Goal: Task Accomplishment & Management: Manage account settings

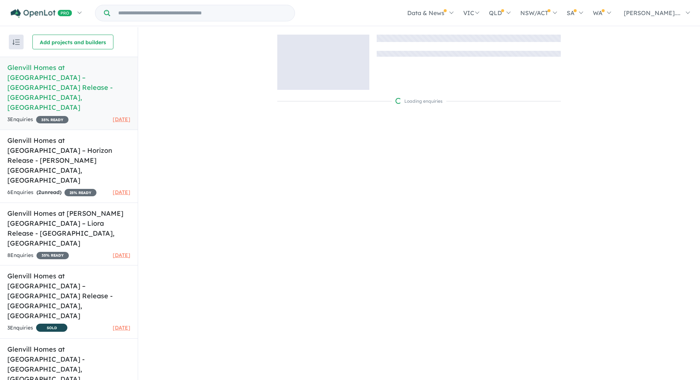
click at [239, 117] on div "Loading enquiries" at bounding box center [419, 72] width 562 height 90
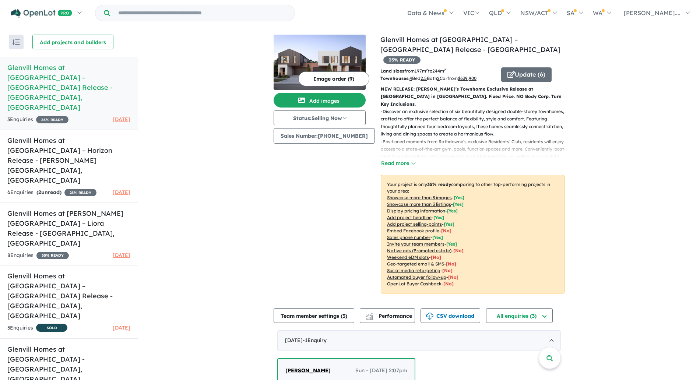
click at [200, 297] on div "View 6 projects in your account Glenvill Homes at [GEOGRAPHIC_DATA] – [GEOGRAPH…" at bounding box center [419, 284] width 562 height 514
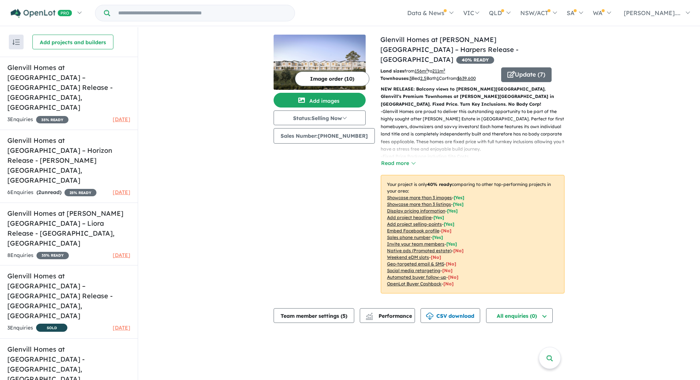
click at [590, 170] on div "View 6 projects in your account Glenvill Homes at [PERSON_NAME][GEOGRAPHIC_DATA…" at bounding box center [419, 178] width 562 height 302
click at [557, 134] on p "- Glenvill Homes are proud to deliver this outstanding opportunity to be part o…" at bounding box center [476, 130] width 190 height 45
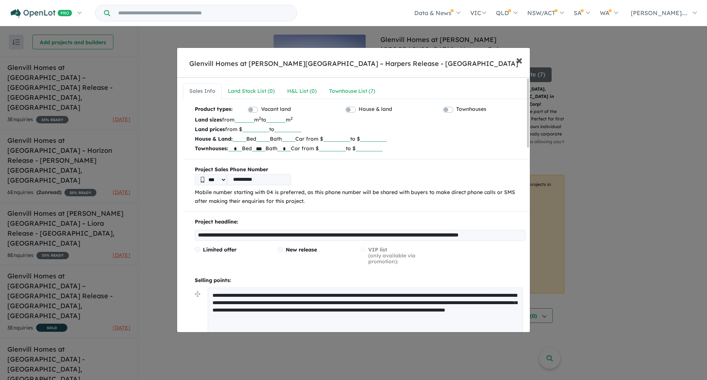
click at [517, 59] on span "×" at bounding box center [519, 60] width 7 height 16
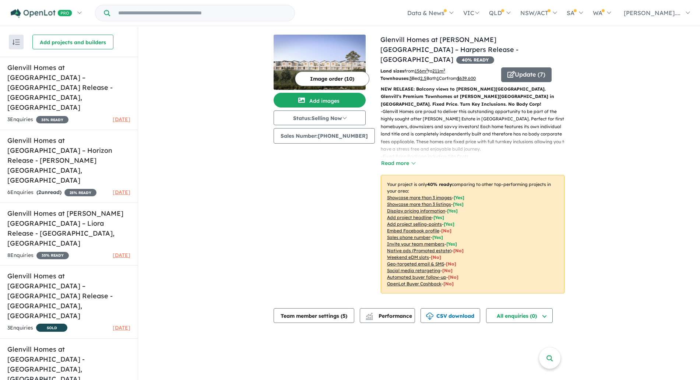
click at [637, 122] on div "View 6 projects in your account Glenvill Homes at [PERSON_NAME][GEOGRAPHIC_DATA…" at bounding box center [419, 178] width 562 height 302
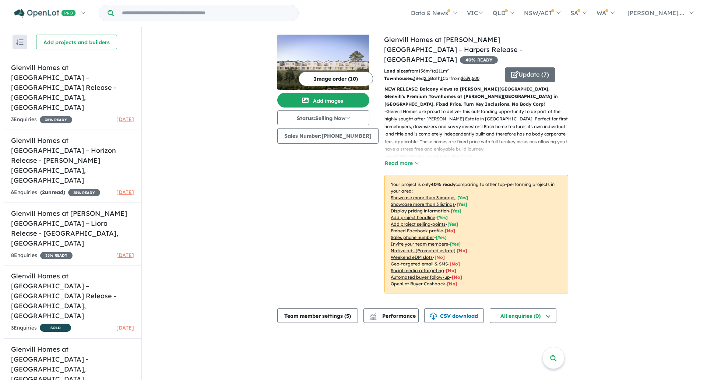
scroll to position [1, 0]
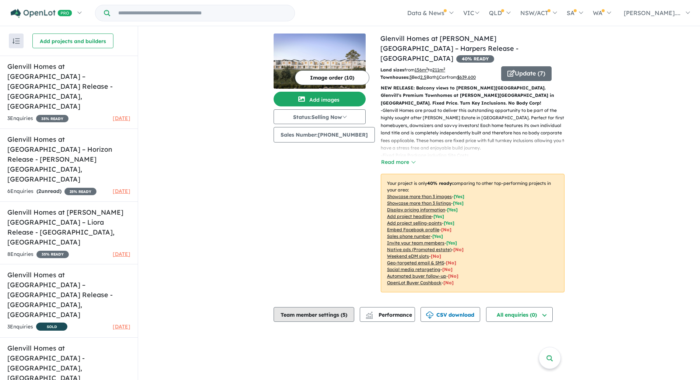
click at [332, 307] on button "Team member settings ( 5 )" at bounding box center [314, 314] width 81 height 15
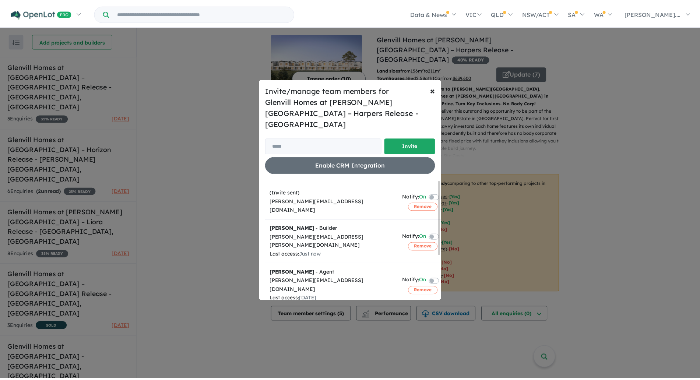
scroll to position [0, 0]
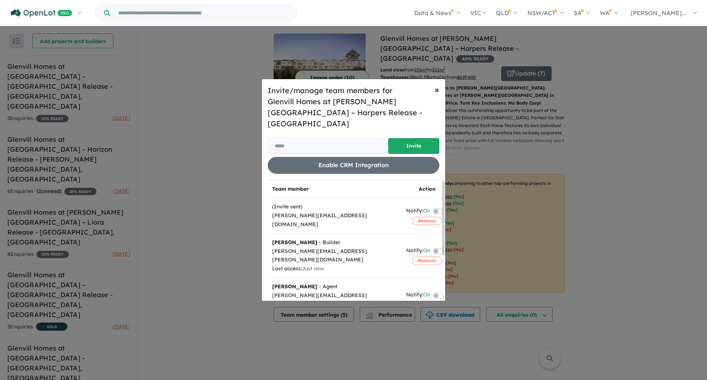
click at [433, 96] on button "× Close" at bounding box center [437, 89] width 17 height 21
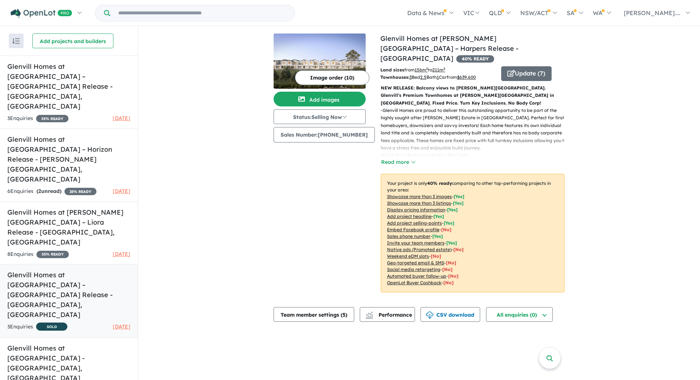
click at [106, 270] on h5 "Glenvill Homes at [GEOGRAPHIC_DATA] – [GEOGRAPHIC_DATA] Release - [GEOGRAPHIC_D…" at bounding box center [68, 295] width 123 height 50
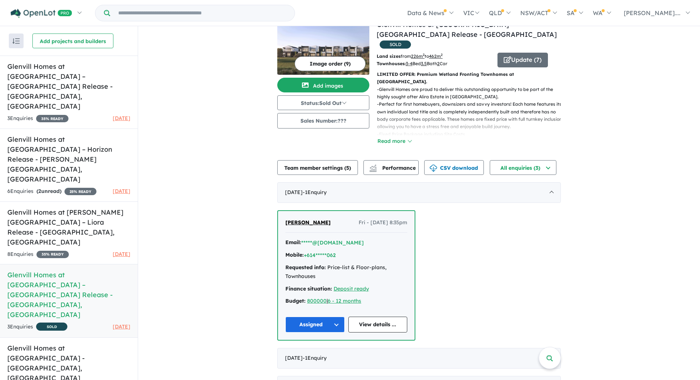
scroll to position [20, 0]
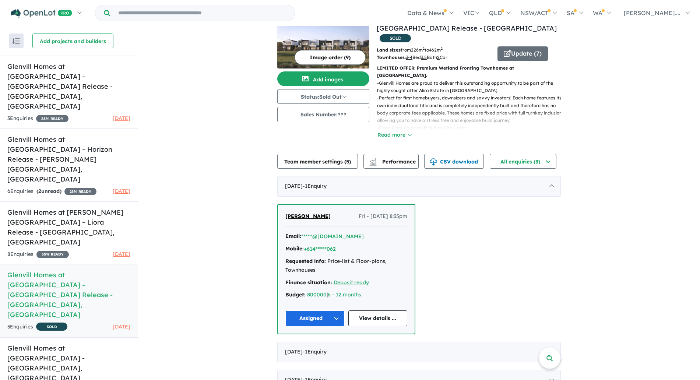
click at [230, 273] on div "View 6 projects in your account Glenvill Homes at [GEOGRAPHIC_DATA] – [GEOGRAPH…" at bounding box center [419, 202] width 562 height 392
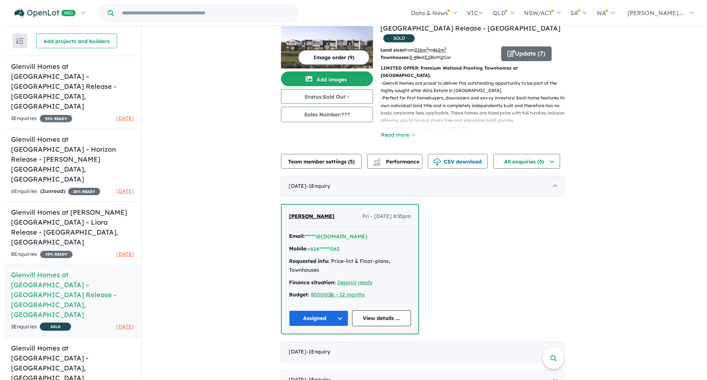
scroll to position [0, 0]
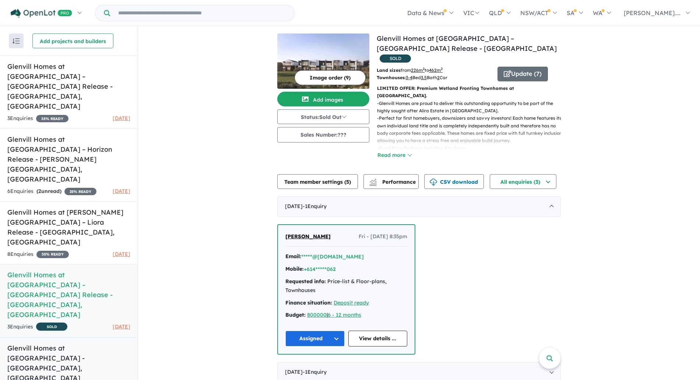
click at [78, 343] on h5 "Glenvill Homes at The [GEOGRAPHIC_DATA] - [GEOGRAPHIC_DATA] , [GEOGRAPHIC_DATA]" at bounding box center [68, 363] width 123 height 40
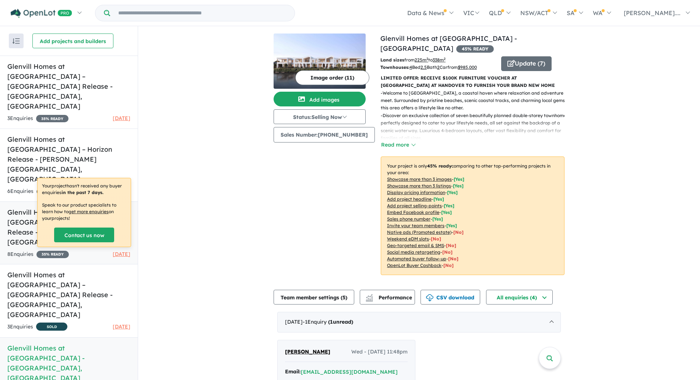
click at [73, 207] on h5 "Glenvill Homes at [PERSON_NAME][GEOGRAPHIC_DATA] – Liora Release - [GEOGRAPHIC_…" at bounding box center [68, 227] width 123 height 40
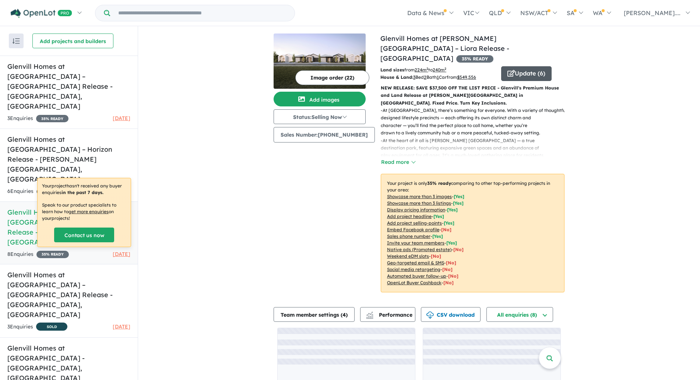
click at [538, 66] on button "Update ( 6 )" at bounding box center [526, 73] width 50 height 15
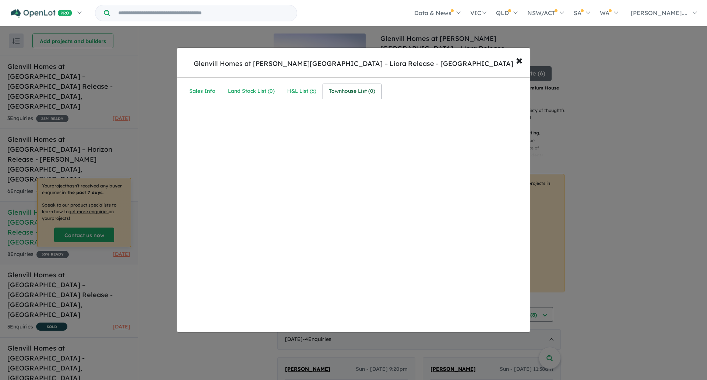
click at [373, 91] on div "Townhouse List ( 0 )" at bounding box center [352, 91] width 46 height 9
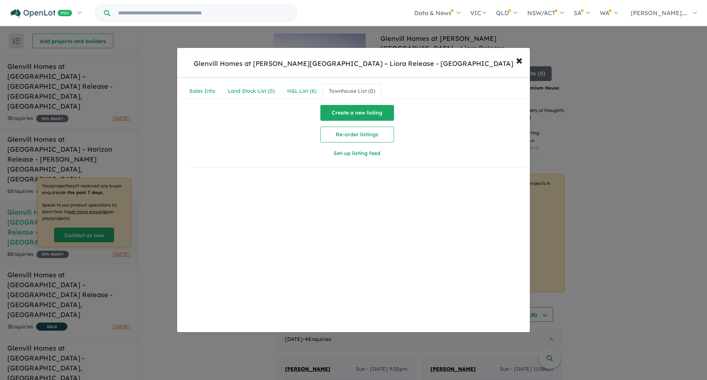
click at [363, 117] on button "Create a new listing" at bounding box center [357, 113] width 74 height 16
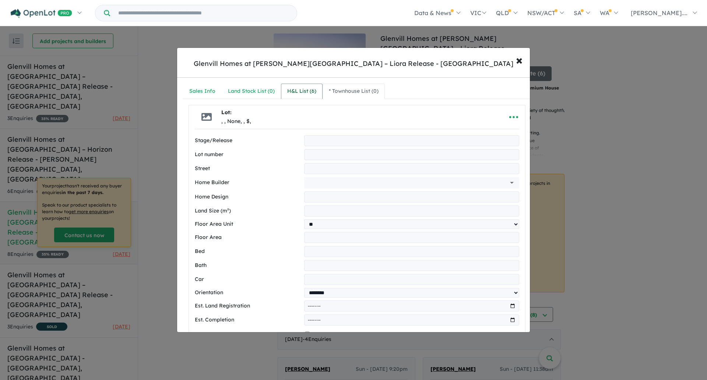
click at [304, 95] on div "H&L List ( 6 )" at bounding box center [301, 91] width 29 height 9
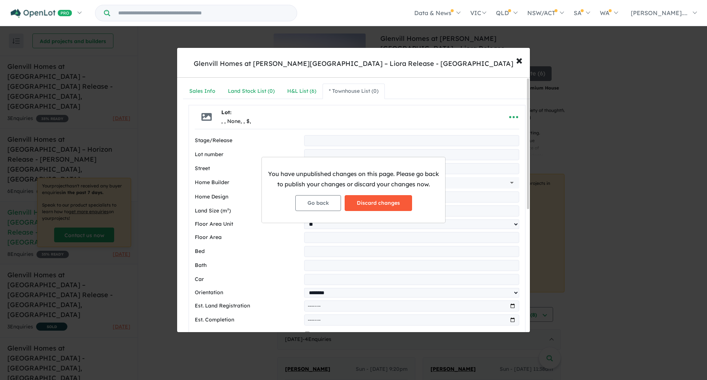
click at [383, 198] on button "Discard changes" at bounding box center [378, 203] width 67 height 16
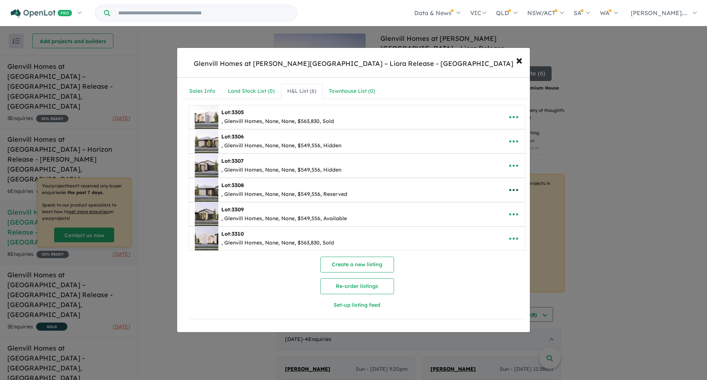
click at [509, 190] on icon "button" at bounding box center [513, 190] width 9 height 2
click at [486, 205] on link "Edit" at bounding box center [497, 208] width 54 height 17
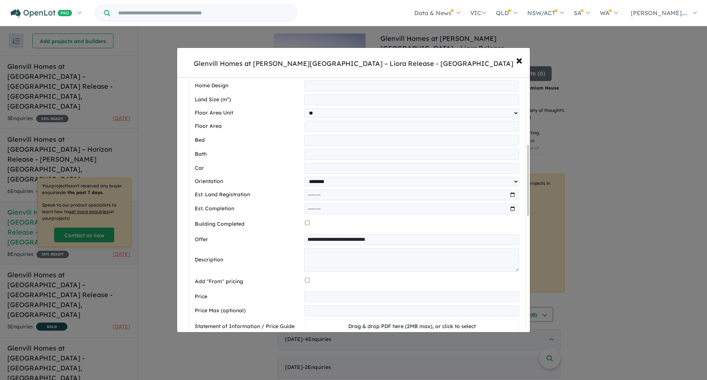
scroll to position [368, 0]
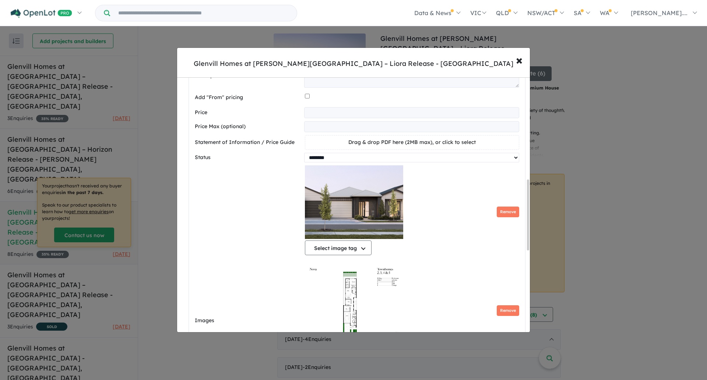
click at [362, 162] on select "********* ******** **** ******" at bounding box center [411, 158] width 215 height 10
select select "*********"
click at [304, 156] on select "********* ******** **** ******" at bounding box center [411, 158] width 215 height 10
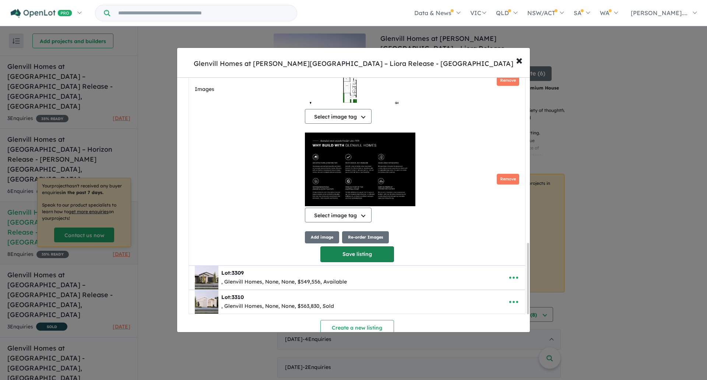
click at [352, 258] on button "Save listing" at bounding box center [357, 254] width 74 height 16
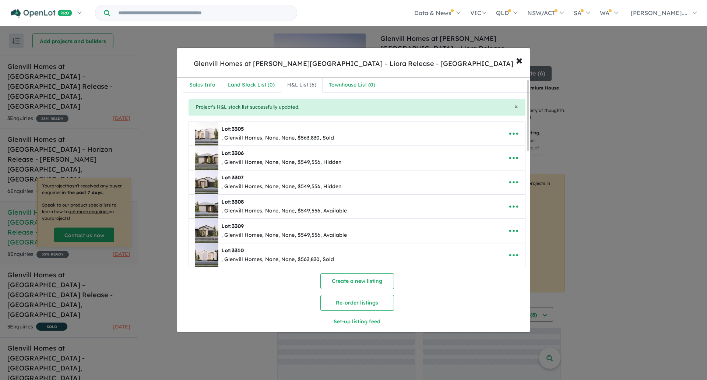
scroll to position [0, 0]
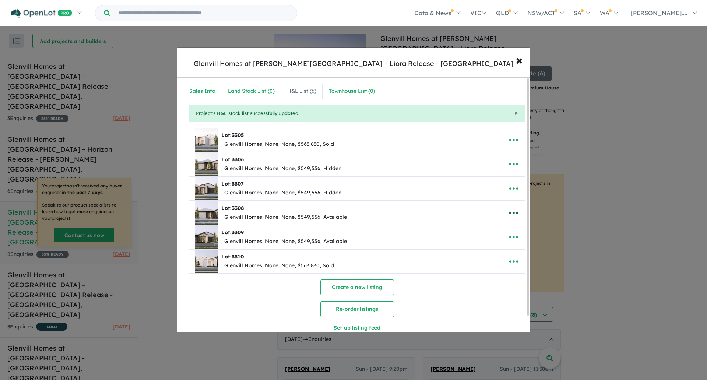
click at [509, 218] on icon "button" at bounding box center [513, 212] width 11 height 11
click at [493, 227] on link "Edit" at bounding box center [497, 230] width 54 height 17
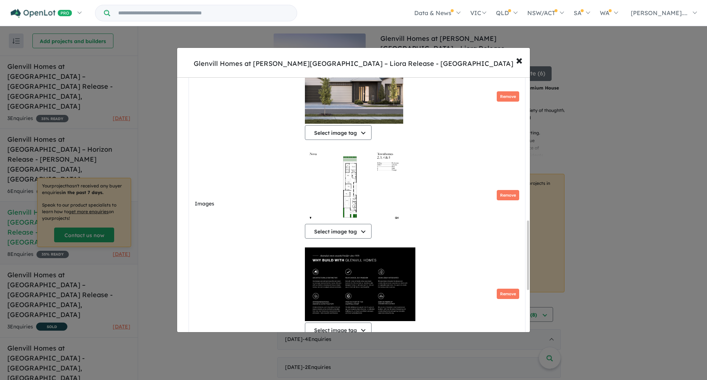
scroll to position [683, 0]
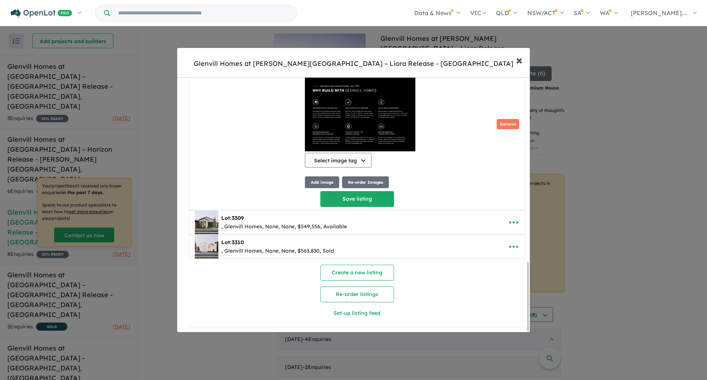
click at [524, 63] on button "× Close" at bounding box center [518, 60] width 21 height 20
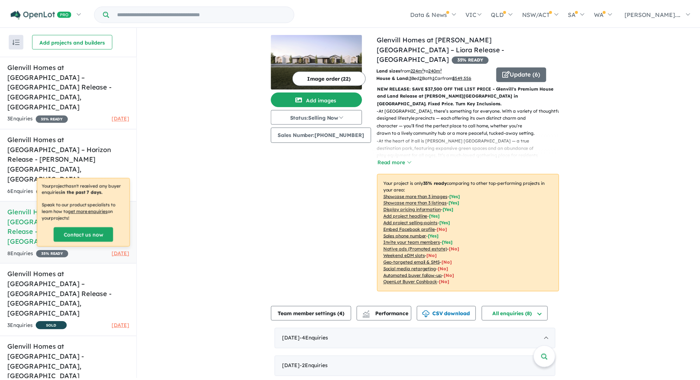
scroll to position [0, 0]
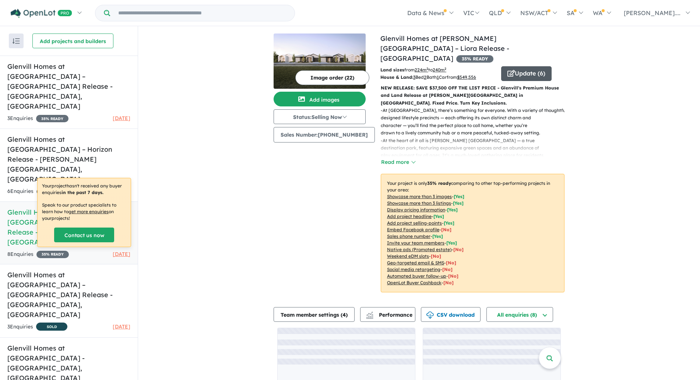
click at [526, 66] on button "Update ( 6 )" at bounding box center [526, 73] width 50 height 15
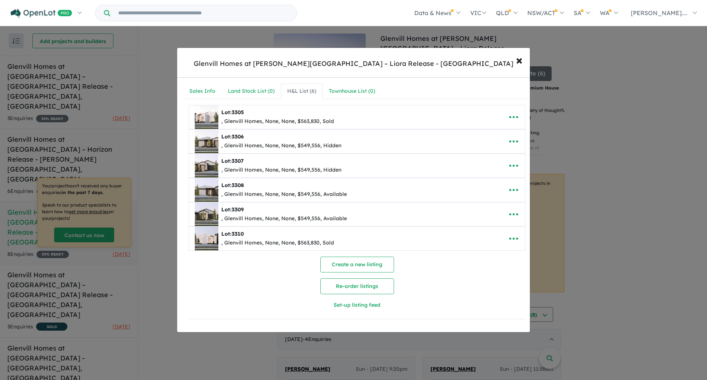
click at [309, 81] on div "Sales Info Land Stock List ( 0 ) H&L List ( 6 ) Townhouse List ( 0 ) Lot: 3305 …" at bounding box center [357, 204] width 360 height 253
click at [516, 59] on span "×" at bounding box center [519, 60] width 7 height 16
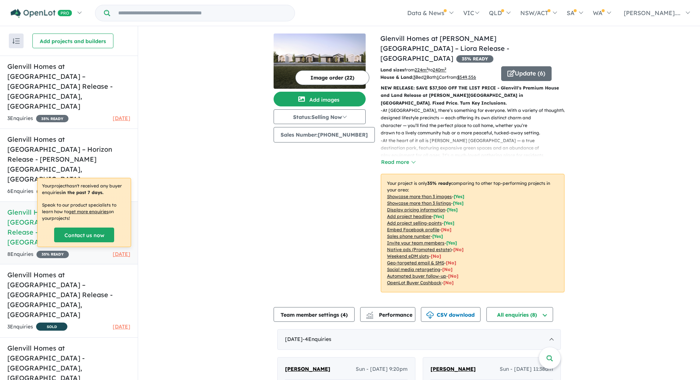
click at [584, 116] on div "View 6 projects in your account Glenvill Homes at [PERSON_NAME][GEOGRAPHIC_DATA…" at bounding box center [419, 367] width 562 height 682
